Goal: Task Accomplishment & Management: Manage account settings

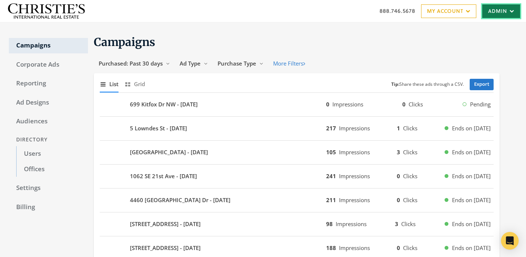
click at [491, 13] on link "Admin" at bounding box center [501, 11] width 38 height 14
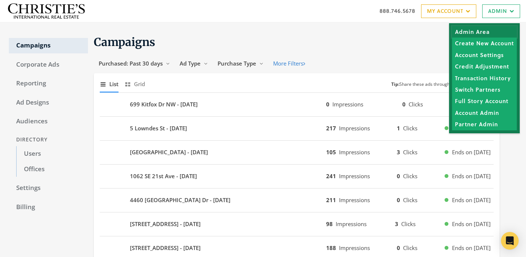
click at [463, 29] on link "Admin Area" at bounding box center [484, 31] width 65 height 11
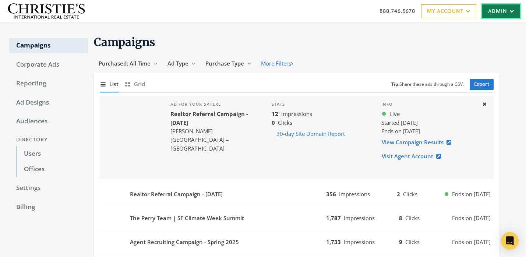
click at [499, 17] on link "Admin" at bounding box center [501, 11] width 38 height 14
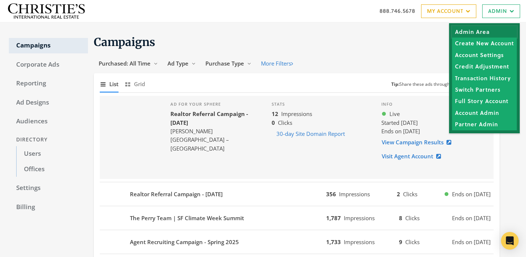
click at [493, 34] on link "Admin Area" at bounding box center [484, 31] width 65 height 11
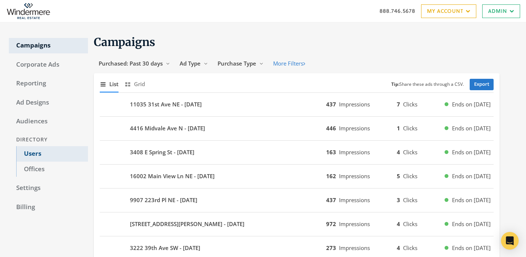
click at [55, 152] on link "Users" at bounding box center [52, 153] width 72 height 15
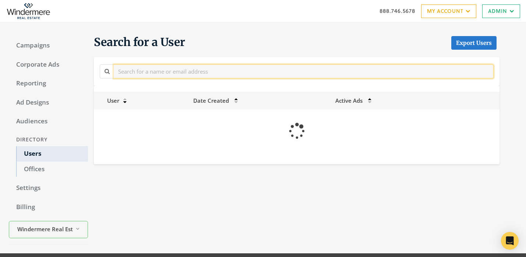
click at [269, 72] on input "text" at bounding box center [304, 71] width 380 height 14
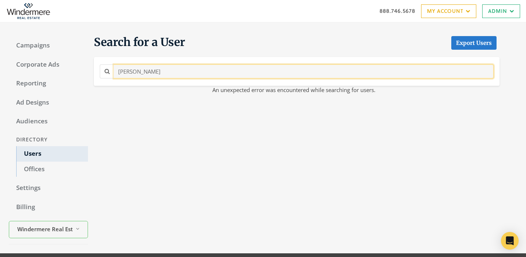
click at [285, 74] on input "Chris Anderson" at bounding box center [304, 71] width 380 height 14
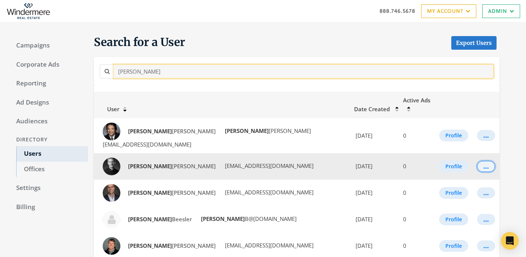
type input "Christopher"
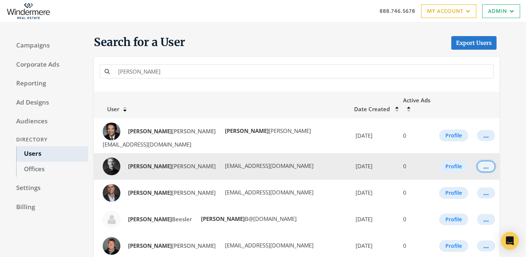
click at [486, 161] on button "..." at bounding box center [486, 166] width 18 height 11
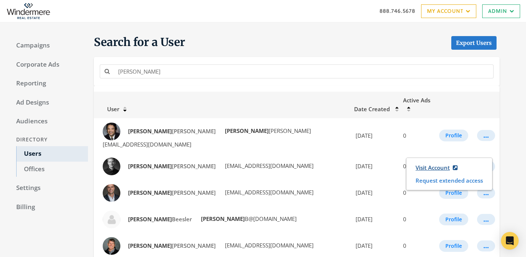
click at [415, 168] on link "Visit Account" at bounding box center [437, 168] width 52 height 14
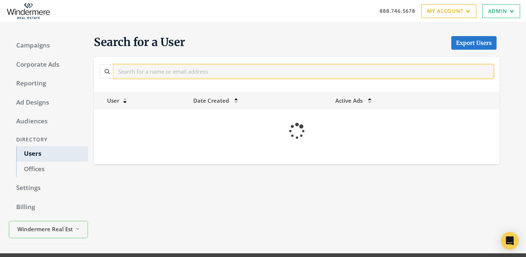
click at [156, 74] on input "text" at bounding box center [304, 71] width 380 height 14
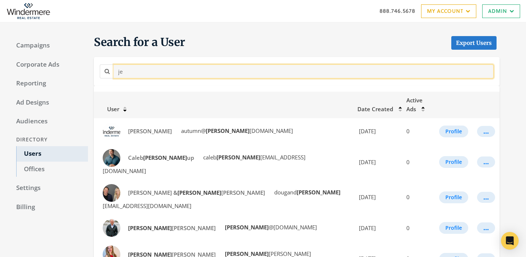
type input "j"
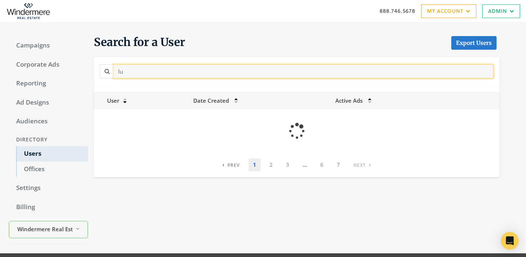
type input "l"
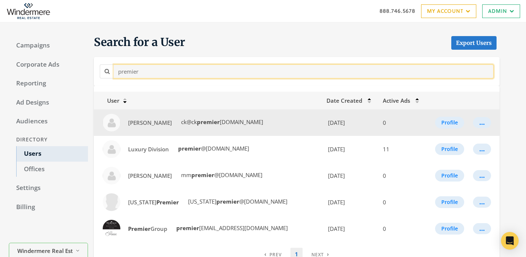
scroll to position [40, 0]
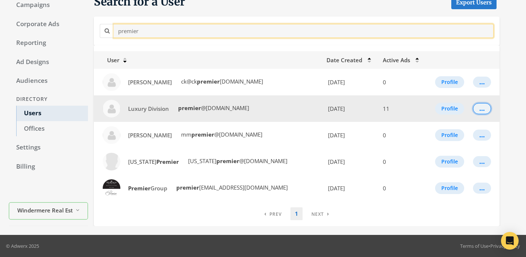
type input "premier"
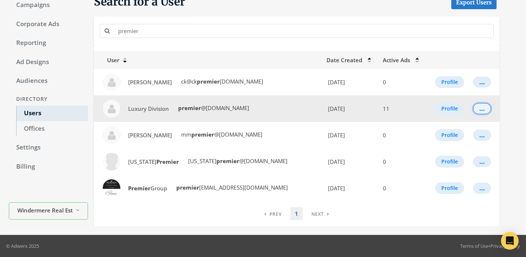
click at [488, 112] on button "..." at bounding box center [482, 108] width 18 height 11
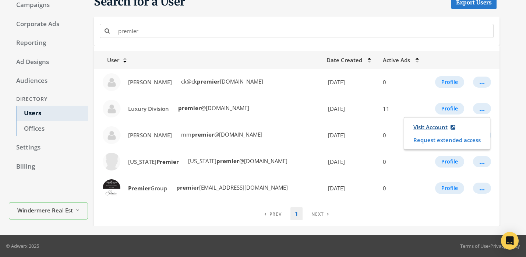
click at [446, 124] on link "Visit Account" at bounding box center [435, 127] width 52 height 14
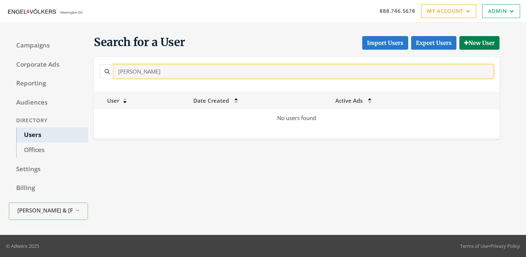
click at [133, 68] on input "[PERSON_NAME]" at bounding box center [304, 71] width 380 height 14
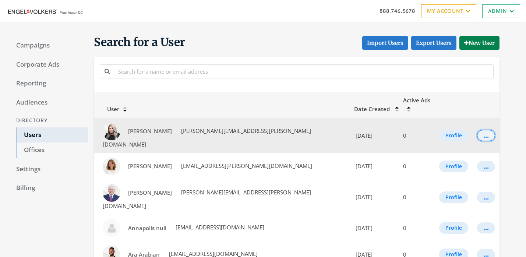
click at [483, 135] on div "..." at bounding box center [486, 135] width 6 height 1
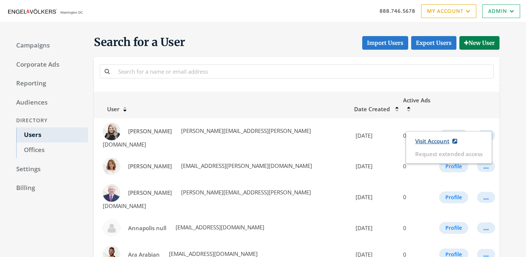
click at [431, 141] on link "Visit Account" at bounding box center [436, 141] width 52 height 14
